Goal: Transaction & Acquisition: Obtain resource

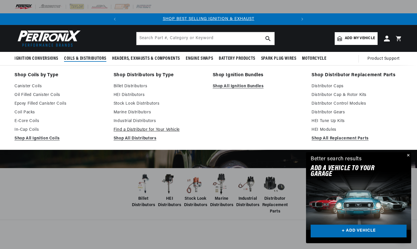
click at [167, 129] on link "Find a Distributor for Your Vehicle" at bounding box center [159, 129] width 91 height 7
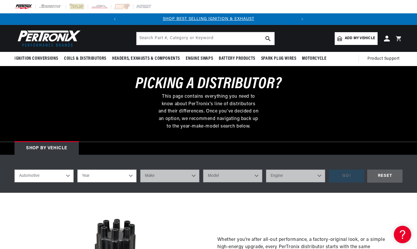
click at [67, 176] on select "Automotive Agricultural Industrial Marine Motorcycle" at bounding box center [43, 175] width 59 height 13
click at [131, 176] on select "Year 2026 2025 2024 2023 2022 2021 2020 2019 2018 2017 2016 2015 2014 2013 2012…" at bounding box center [106, 175] width 59 height 13
select select "1968"
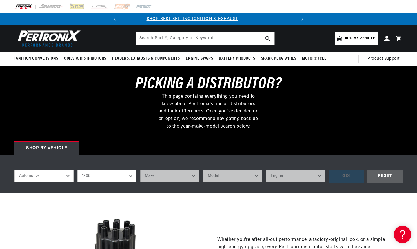
click at [77, 169] on select "Year 2026 2025 2024 2023 2022 2021 2020 2019 2018 2017 2016 2015 2014 2013 2012…" at bounding box center [106, 175] width 59 height 13
select select "1968"
click at [193, 174] on select "Make Alfa Romeo American Motors Aston Martin Austin Austin Healey Avanti Bentle…" at bounding box center [169, 175] width 59 height 13
select select "Chevrolet"
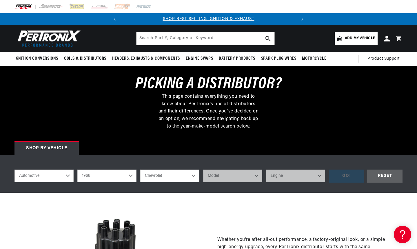
click at [140, 169] on select "Make Alfa Romeo American Motors Aston Martin Austin Austin Healey Avanti Bentle…" at bounding box center [169, 175] width 59 height 13
select select "Chevrolet"
click at [256, 175] on select "Model Bel Air Biscayne C10 Pickup C10 Suburban C20 Pickup C20 Suburban C30 Pick…" at bounding box center [232, 175] width 59 height 13
select select "Camaro"
click at [203, 169] on select "Model Bel Air Biscayne C10 Pickup C10 Suburban C20 Pickup C20 Suburban C30 Pick…" at bounding box center [232, 175] width 59 height 13
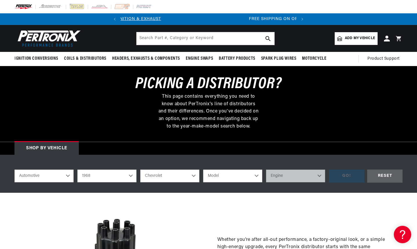
select select "Camaro"
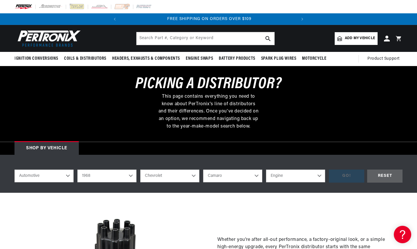
scroll to position [0, 176]
click at [319, 175] on select "Engine 6.6L 230cid / 3.8L 250cid / 4.1L 302cid / 4.9L 305cid / 5.0L 307cid / 5.…" at bounding box center [295, 175] width 59 height 13
select select "327cid-5.3L"
click at [266, 169] on select "Engine 6.6L 230cid / 3.8L 250cid / 4.1L 302cid / 4.9L 305cid / 5.0L 307cid / 5.…" at bounding box center [295, 175] width 59 height 13
select select "327cid-5.3L"
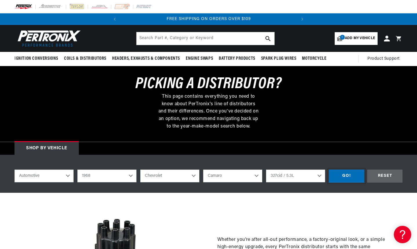
click at [345, 175] on div "GO!" at bounding box center [346, 175] width 35 height 13
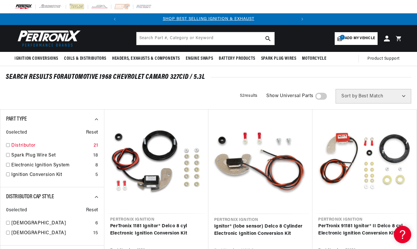
click at [8, 145] on input "checkbox" at bounding box center [8, 145] width 4 height 4
checkbox input "true"
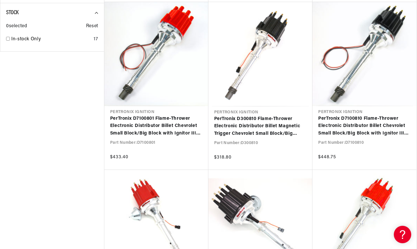
scroll to position [550, 0]
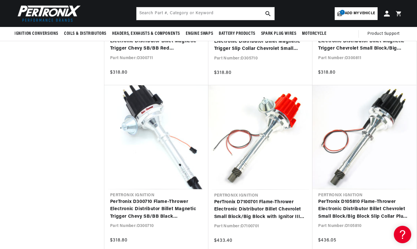
scroll to position [695, 0]
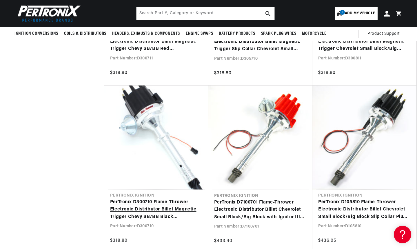
click at [144, 202] on link "PerTronix D300710 Flame-Thrower Electronic Distributor Billet Magnetic Trigger …" at bounding box center [156, 209] width 92 height 22
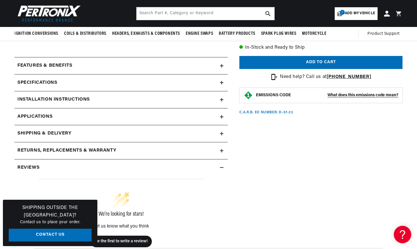
scroll to position [203, 0]
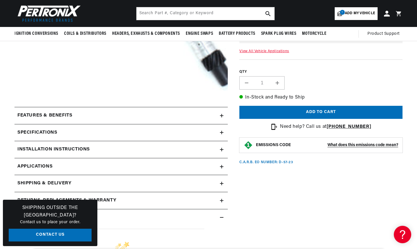
click at [221, 114] on icon at bounding box center [221, 115] width 3 height 3
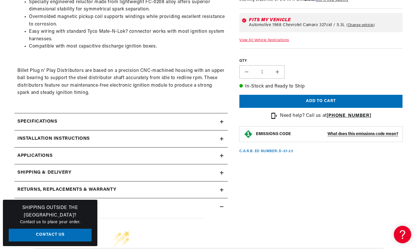
scroll to position [0, 0]
click at [221, 121] on icon at bounding box center [221, 121] width 3 height 3
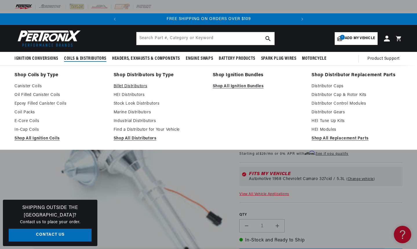
click at [136, 85] on link "Billet Distributors" at bounding box center [159, 86] width 91 height 7
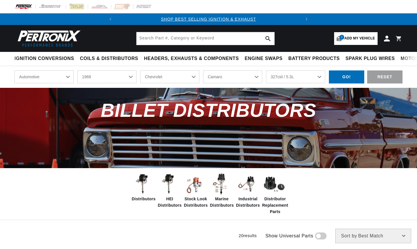
select select "1968"
select select "Chevrolet"
select select "Camaro"
select select "327cid-5.3L"
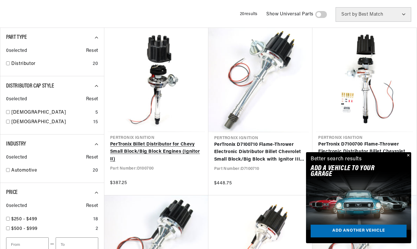
scroll to position [232, 0]
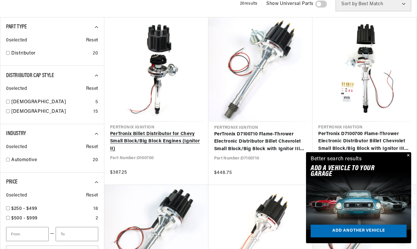
click at [140, 134] on link "PerTronix Billet Distributor for Chevy Small Block/Big Block Engines (Ignitor I…" at bounding box center [156, 141] width 92 height 22
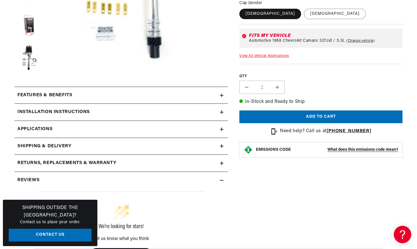
click at [221, 94] on icon at bounding box center [221, 95] width 3 height 3
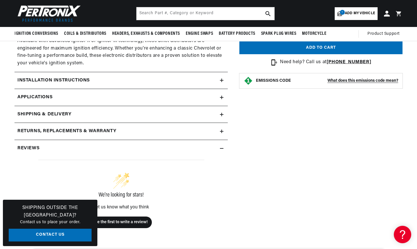
click at [221, 79] on icon at bounding box center [221, 79] width 3 height 3
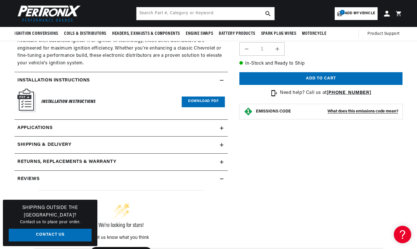
click at [221, 127] on icon at bounding box center [221, 127] width 3 height 3
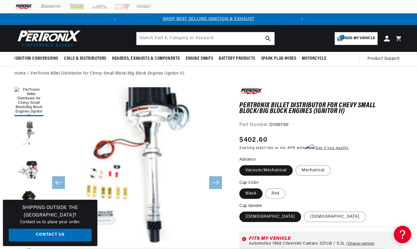
click at [28, 128] on button "Load image 2 in gallery view" at bounding box center [28, 133] width 29 height 29
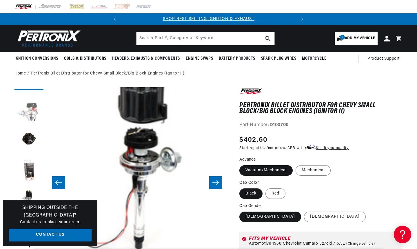
click at [34, 111] on button "Load image 3 in gallery view" at bounding box center [28, 107] width 29 height 29
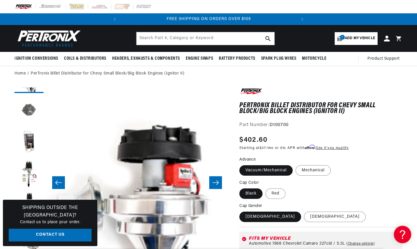
click at [29, 111] on button "Load image 4 in gallery view" at bounding box center [28, 110] width 29 height 29
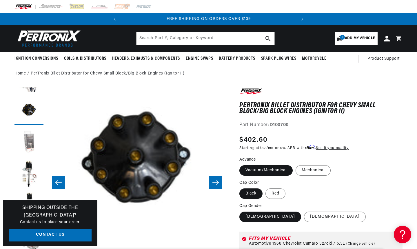
click at [31, 140] on button "Load image 5 in gallery view" at bounding box center [28, 142] width 29 height 29
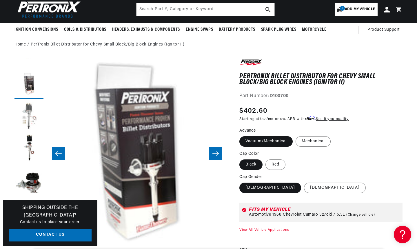
click at [29, 110] on button "Load image 6 in gallery view" at bounding box center [28, 116] width 29 height 29
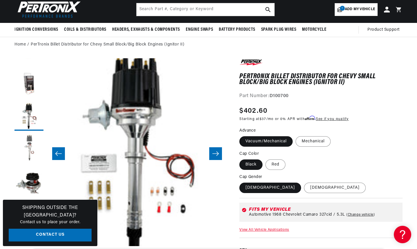
click at [28, 141] on button "Load image 7 in gallery view" at bounding box center [28, 148] width 29 height 29
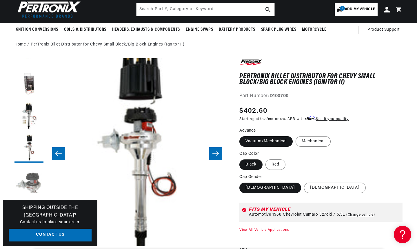
click at [30, 184] on button "Load image 8 in gallery view" at bounding box center [28, 179] width 29 height 29
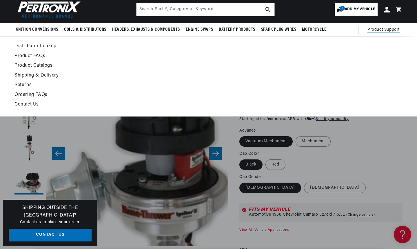
click at [36, 54] on link "Product FAQs" at bounding box center [155, 56] width 283 height 8
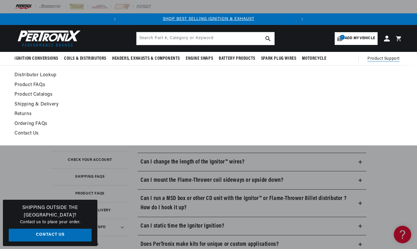
click at [33, 94] on link "Product Catalogs" at bounding box center [155, 95] width 283 height 8
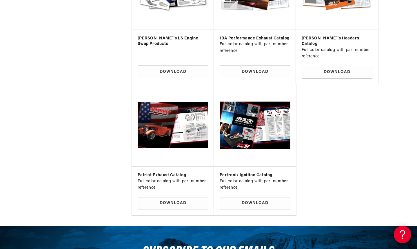
scroll to position [0, 176]
click at [249, 197] on link "Download" at bounding box center [255, 203] width 71 height 13
